Goal: Communication & Community: Answer question/provide support

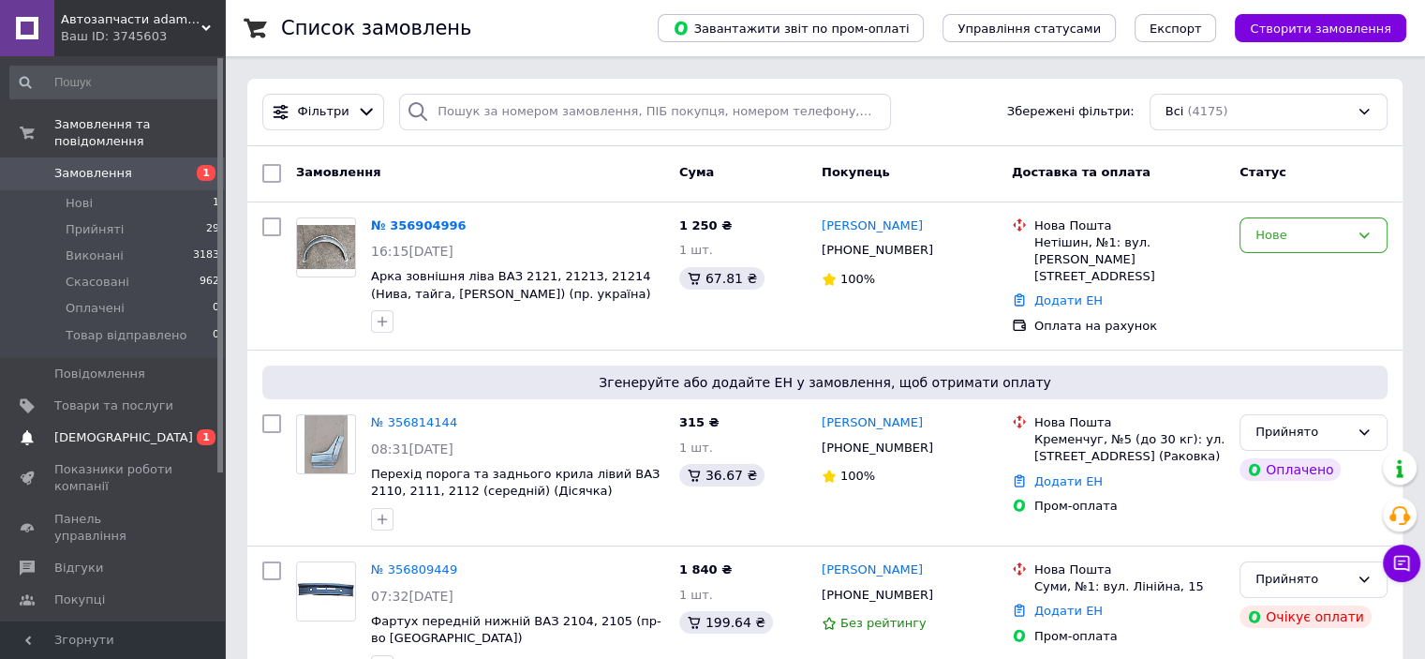
click at [144, 429] on span "[DEMOGRAPHIC_DATA]" at bounding box center [113, 437] width 119 height 17
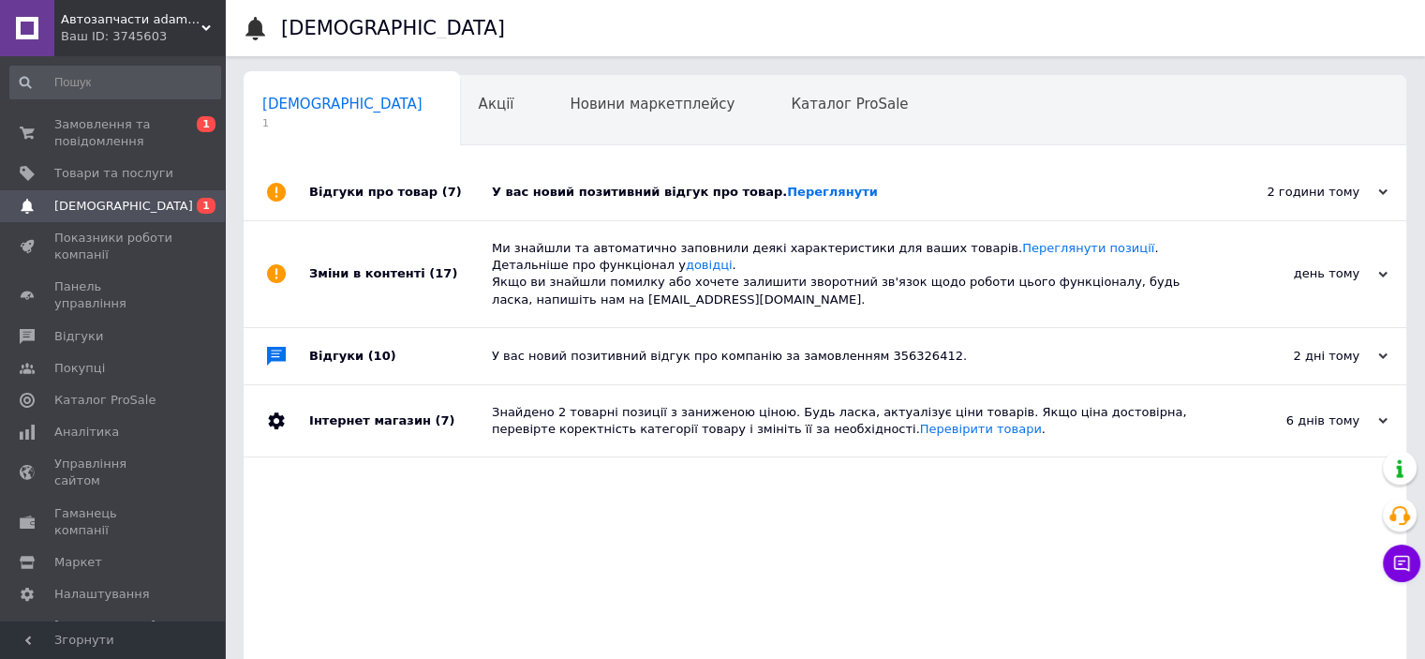
click at [439, 194] on div "Відгуки про товар (7)" at bounding box center [400, 192] width 183 height 56
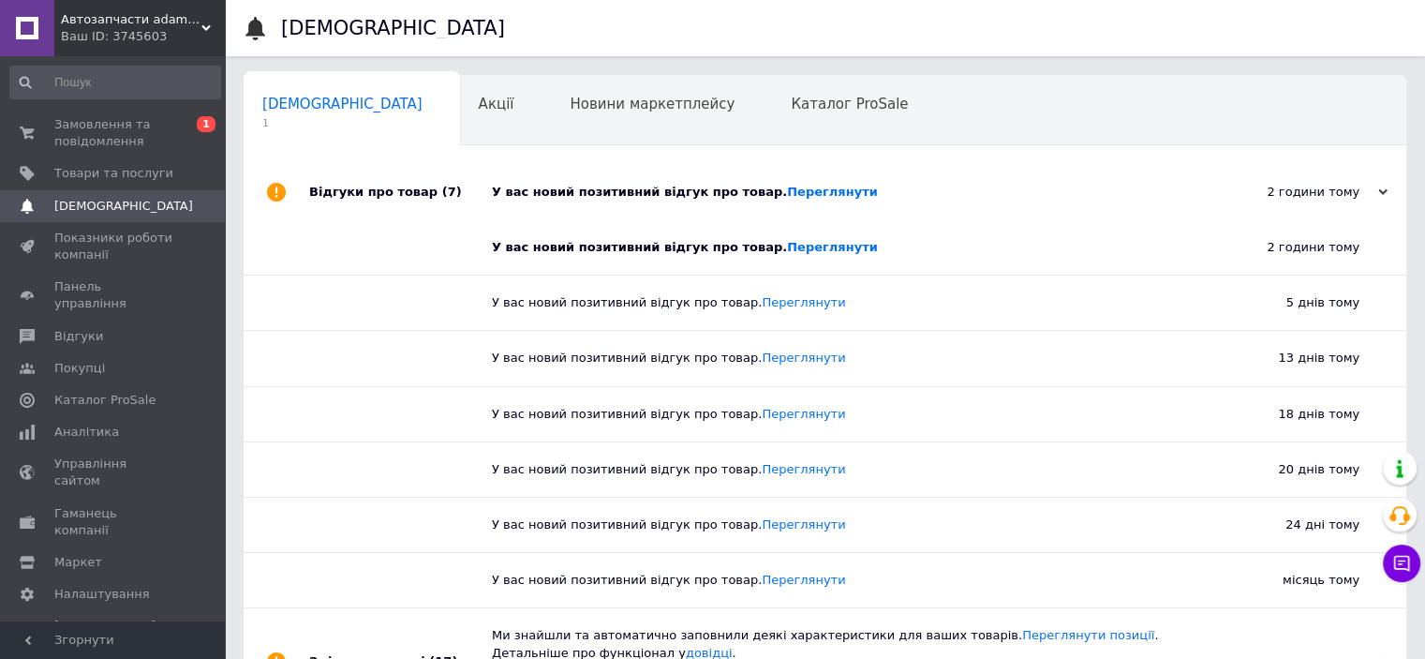
click at [462, 201] on div "Відгуки про товар (7)" at bounding box center [400, 192] width 183 height 56
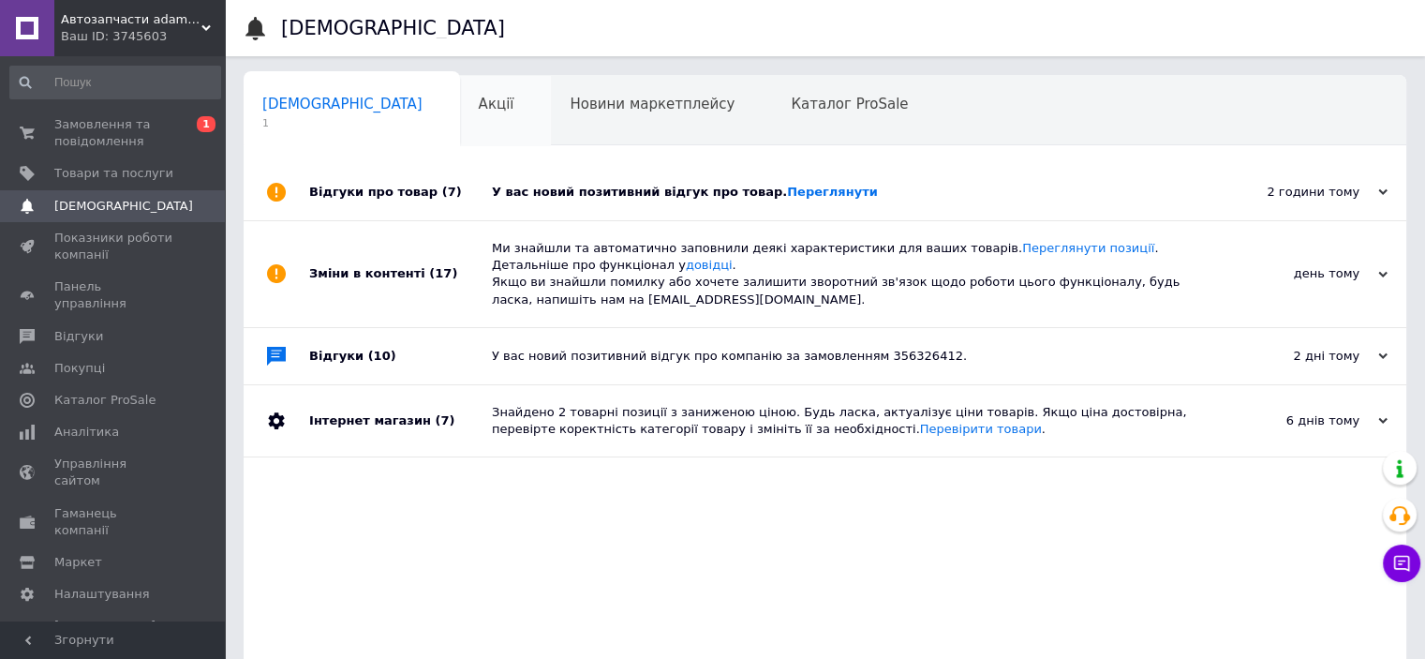
click at [460, 116] on div "Акції 0" at bounding box center [506, 111] width 92 height 71
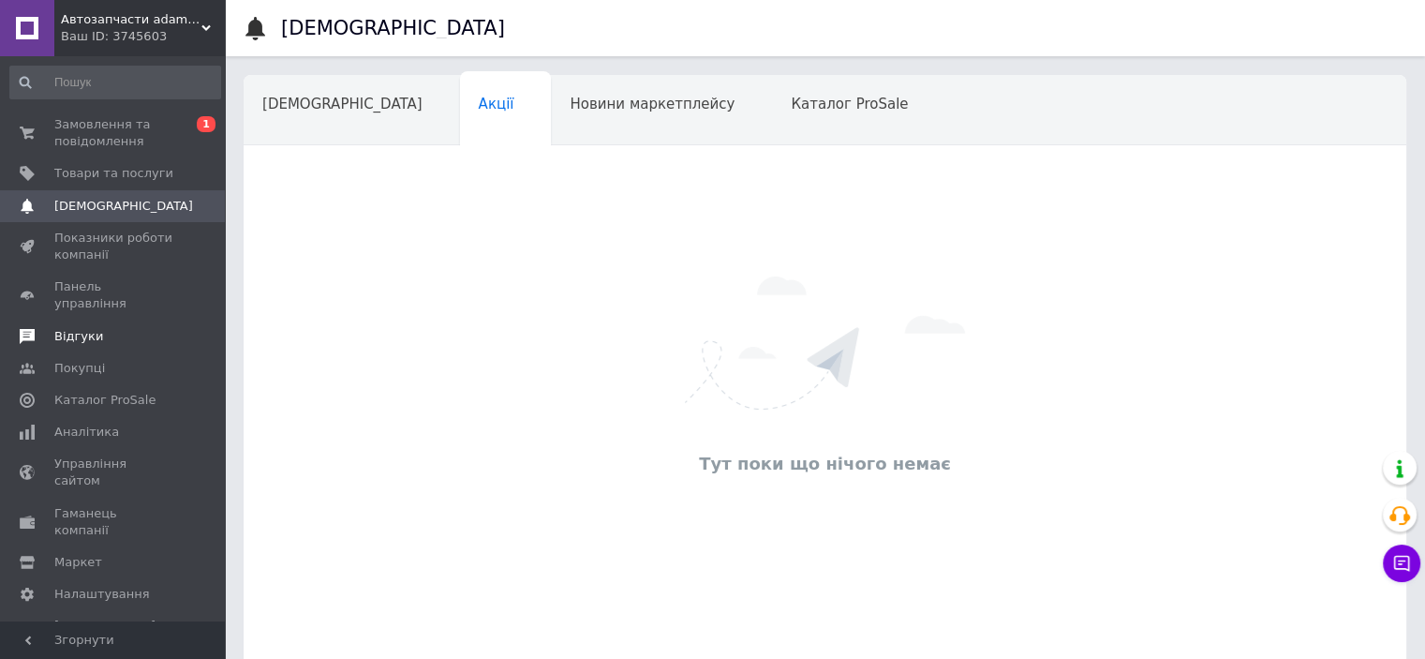
click at [112, 333] on link "Відгуки" at bounding box center [115, 337] width 231 height 32
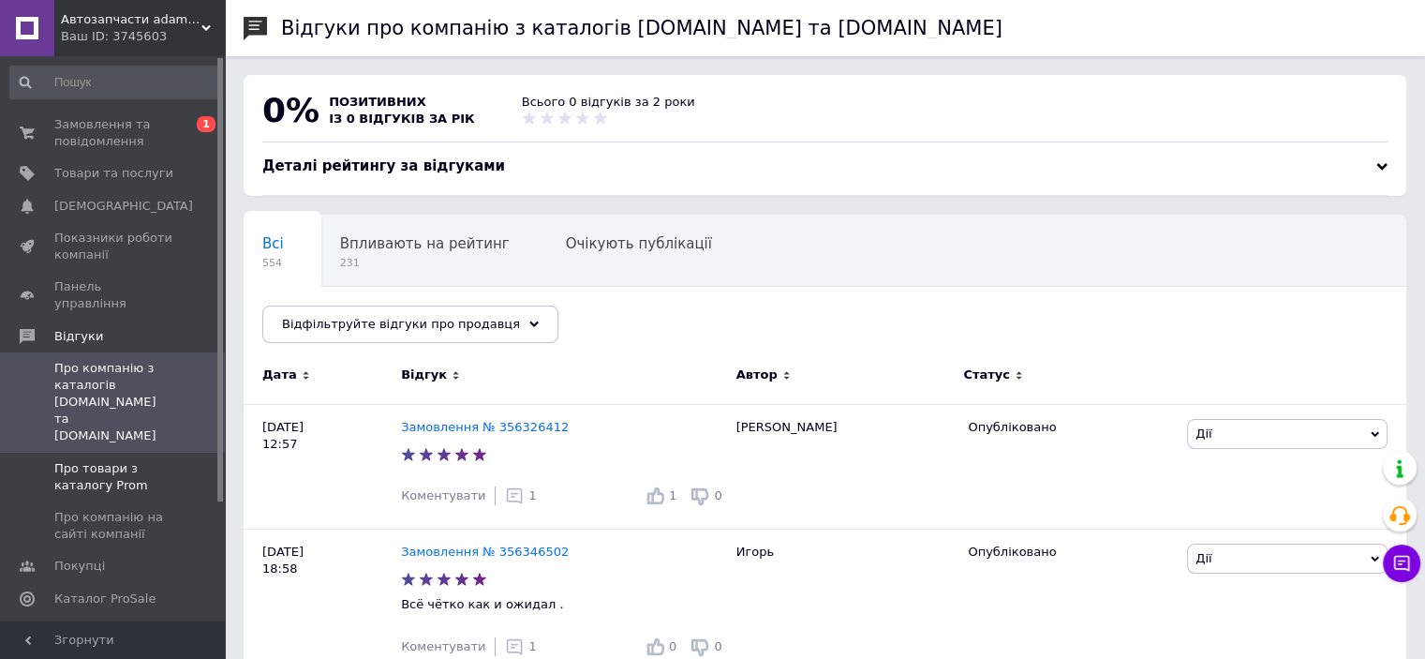
click at [142, 460] on span "Про товари з каталогу Prom" at bounding box center [113, 477] width 119 height 34
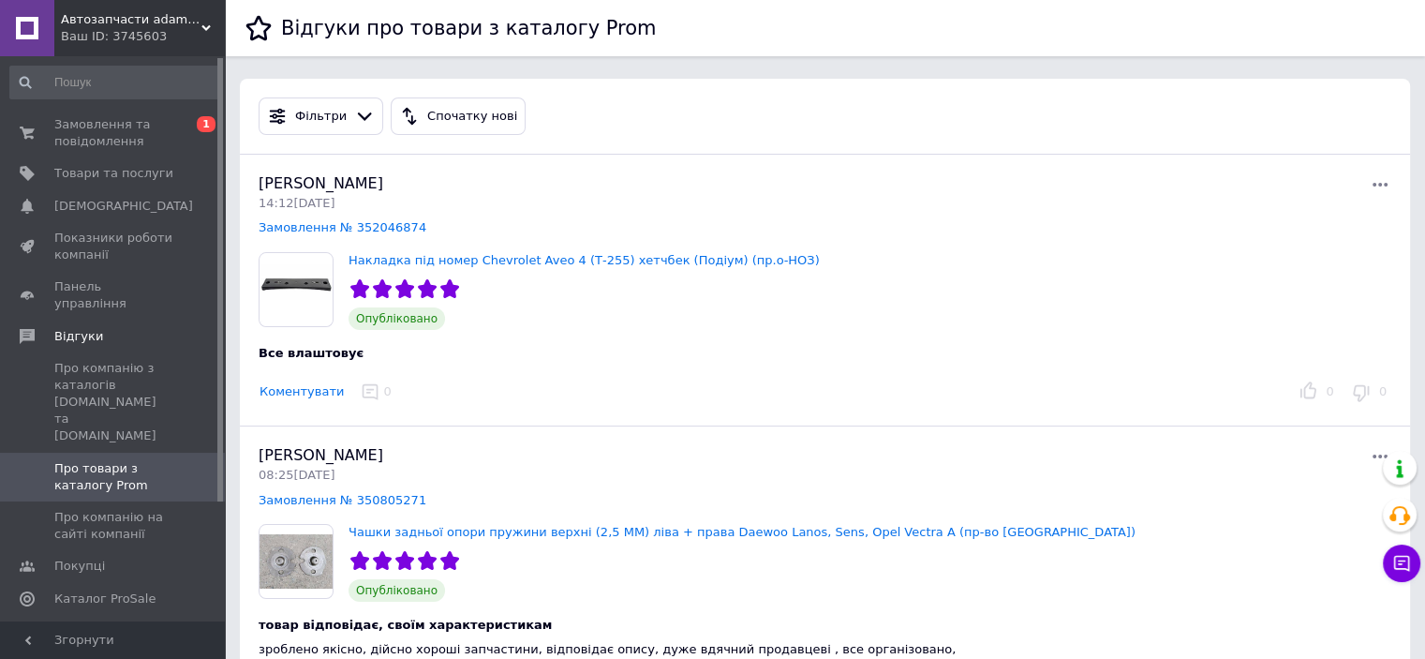
click at [280, 395] on button "Коментувати" at bounding box center [302, 392] width 86 height 20
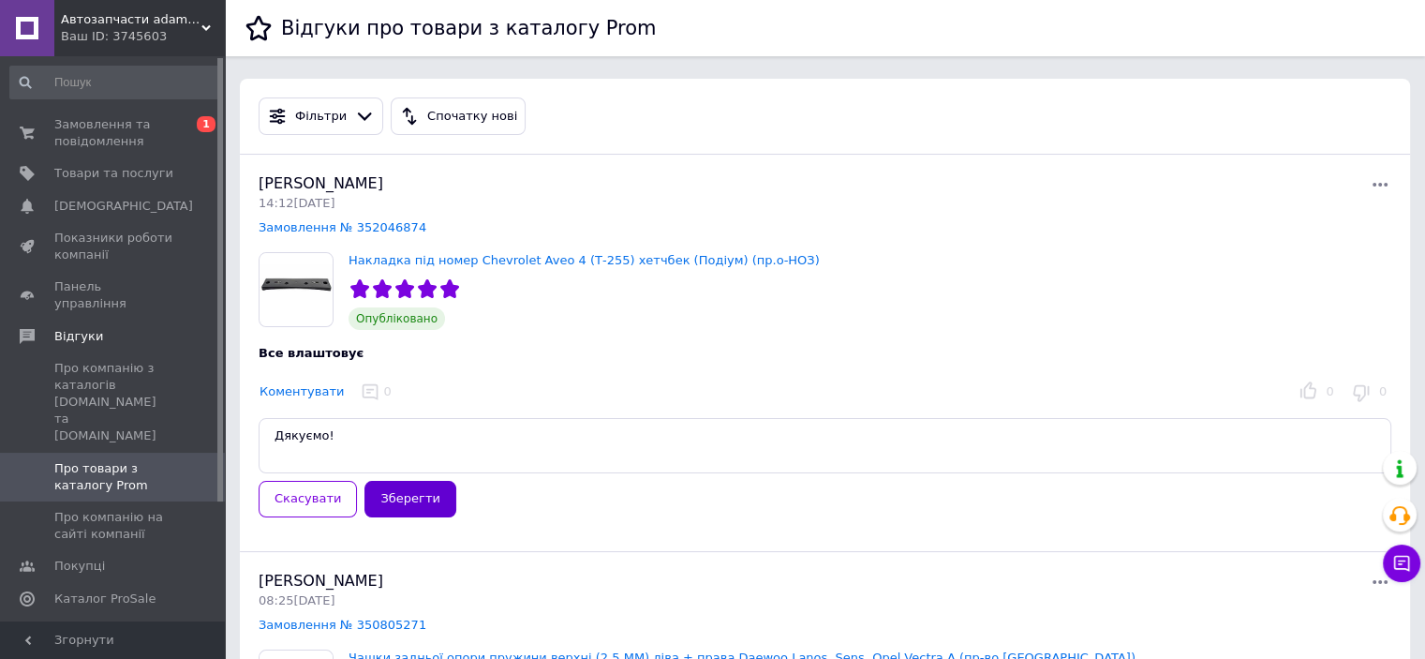
type textarea "Дякуємо!"
click at [382, 498] on button "Зберегти" at bounding box center [410, 499] width 91 height 37
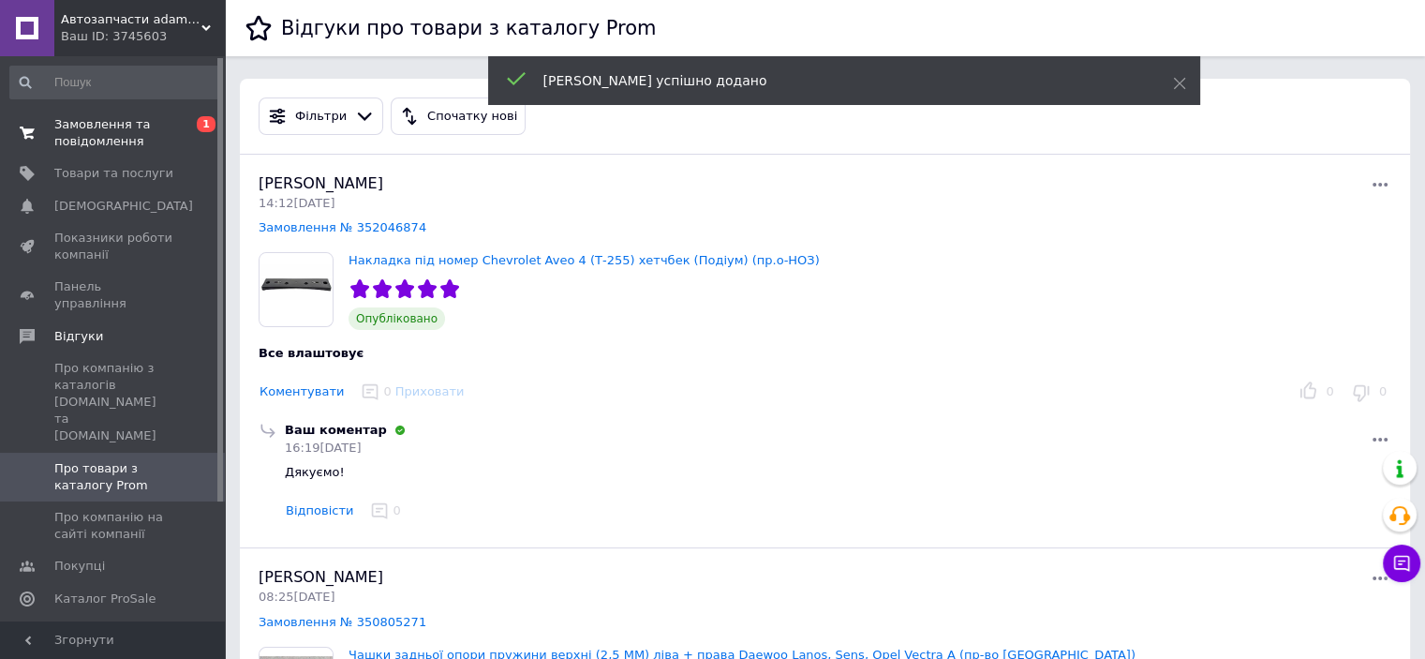
click at [202, 127] on span "1" at bounding box center [206, 124] width 19 height 16
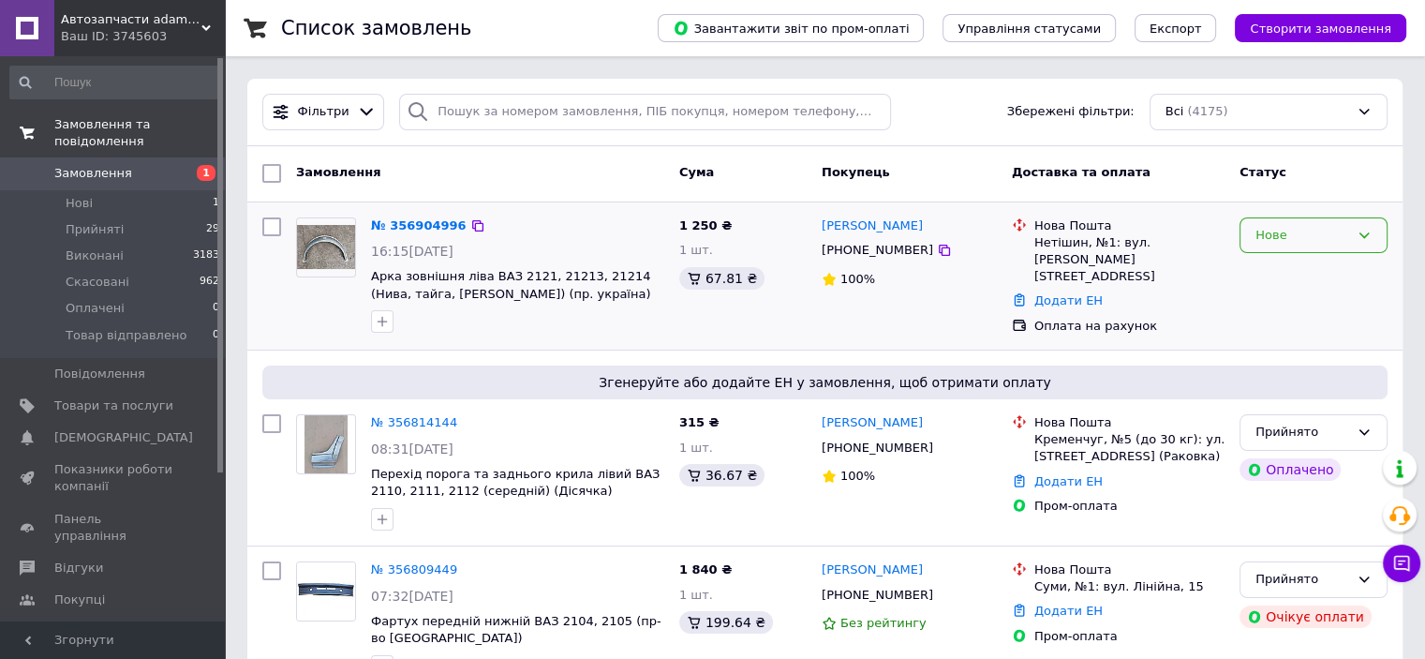
click at [1278, 242] on div "Нове" at bounding box center [1303, 236] width 94 height 20
click at [1288, 268] on li "Прийнято" at bounding box center [1314, 274] width 146 height 35
click at [866, 227] on link "[PERSON_NAME]" at bounding box center [872, 226] width 101 height 18
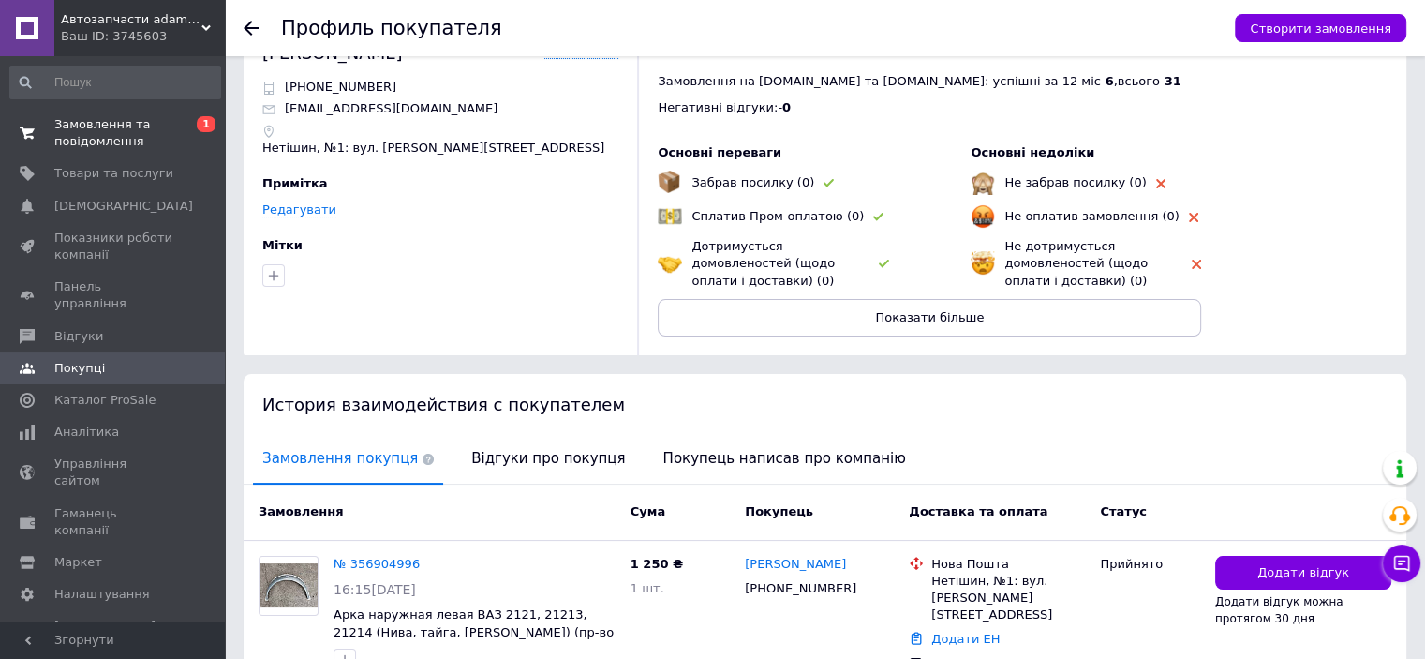
scroll to position [154, 0]
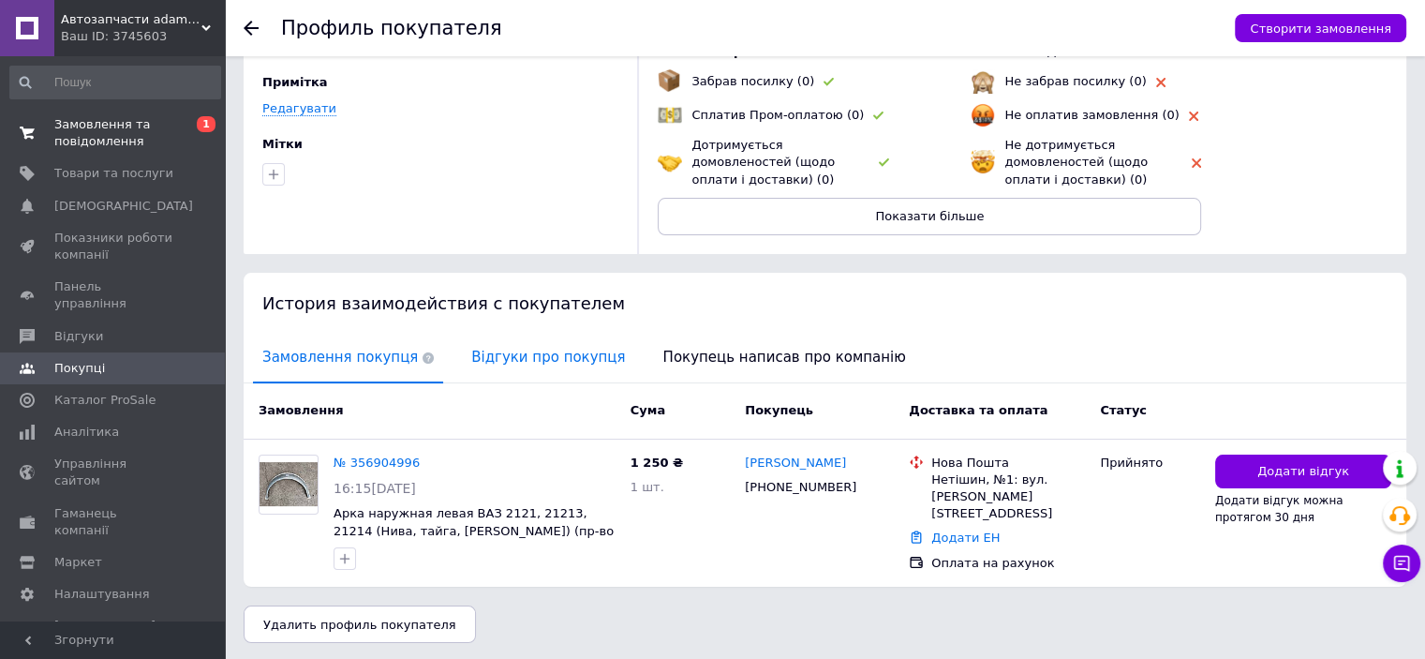
click at [499, 369] on span "Відгуки про покупця" at bounding box center [548, 358] width 172 height 48
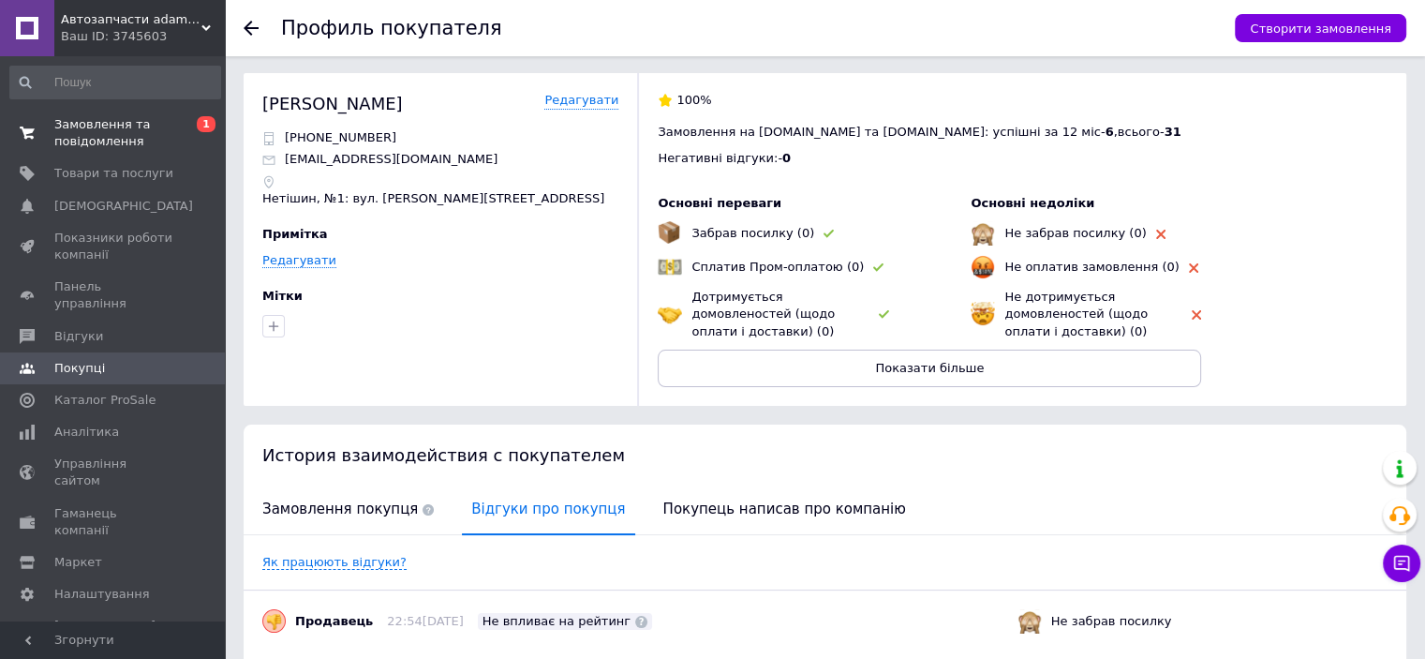
scroll to position [0, 0]
click at [249, 23] on use at bounding box center [251, 28] width 15 height 15
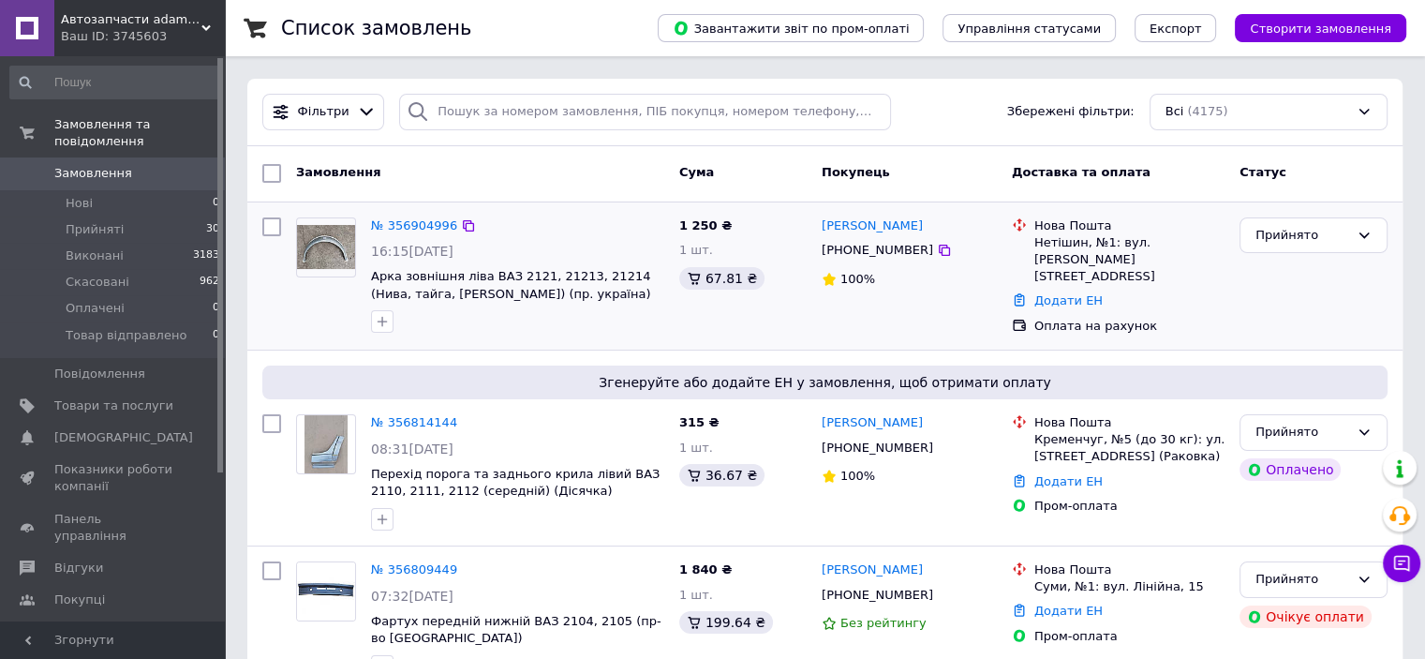
click at [321, 255] on img at bounding box center [326, 247] width 58 height 44
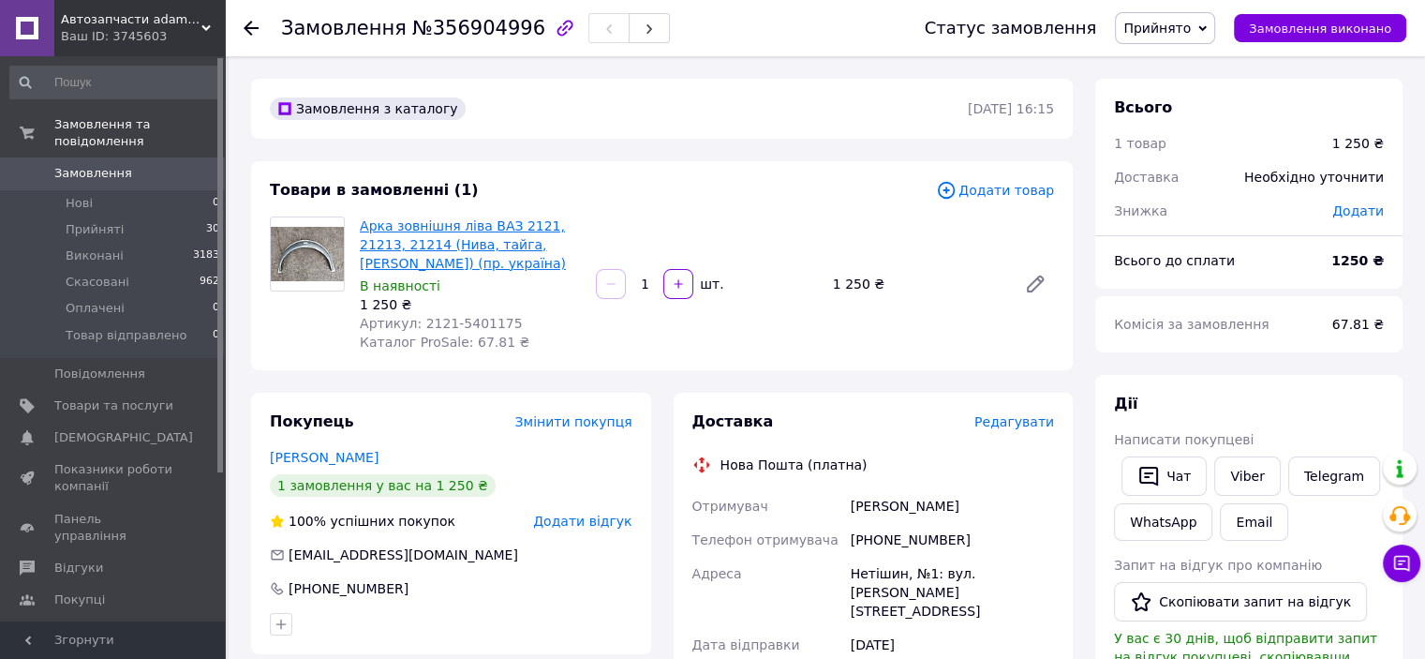
click at [406, 222] on link "Арка зовнішня ліва ВАЗ 2121, 21213, 21214 (Нива, тайга, [PERSON_NAME]) (пр. укр…" at bounding box center [463, 244] width 206 height 52
click at [244, 27] on use at bounding box center [251, 28] width 15 height 15
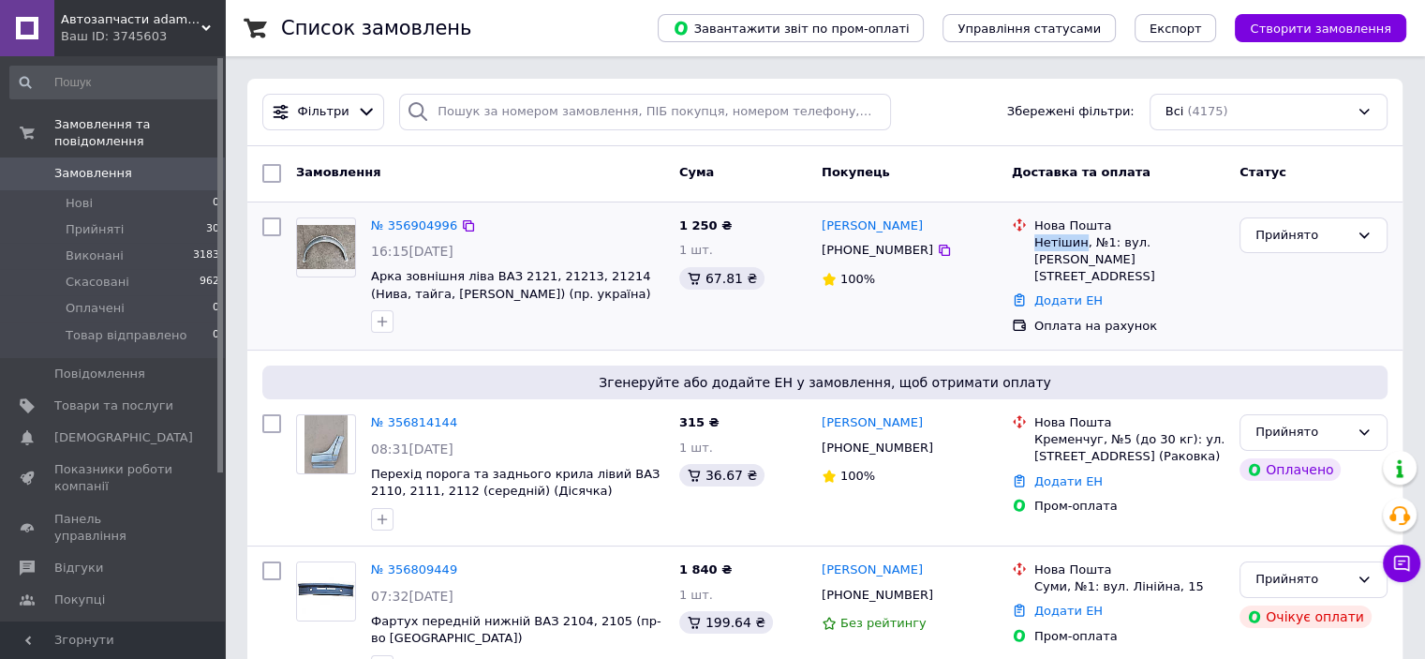
drag, startPoint x: 1035, startPoint y: 243, endPoint x: 1080, endPoint y: 246, distance: 45.1
click at [1080, 246] on div "Нетішин, №1: вул. [PERSON_NAME][STREET_ADDRESS]" at bounding box center [1130, 260] width 190 height 52
copy div "[PERSON_NAME]"
click at [972, 184] on div "Покупець" at bounding box center [909, 174] width 190 height 34
click at [561, 160] on div "Замовлення" at bounding box center [480, 174] width 383 height 34
